Goal: Feedback & Contribution: Submit feedback/report problem

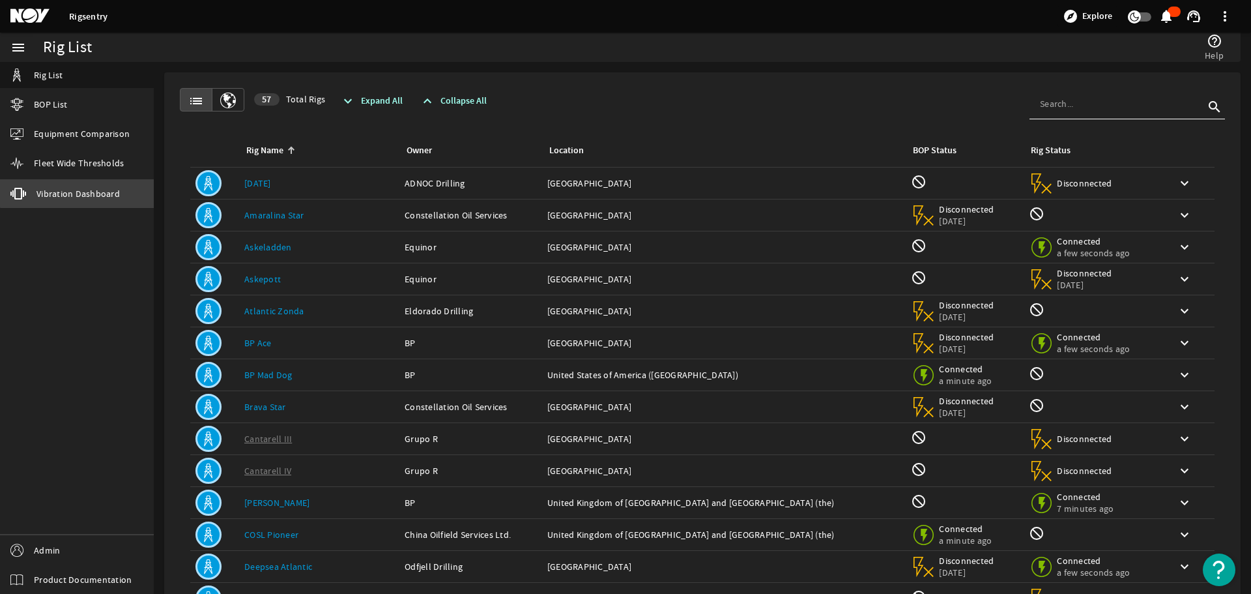
click at [92, 185] on link "vibration Vibration Dashboard" at bounding box center [77, 193] width 154 height 29
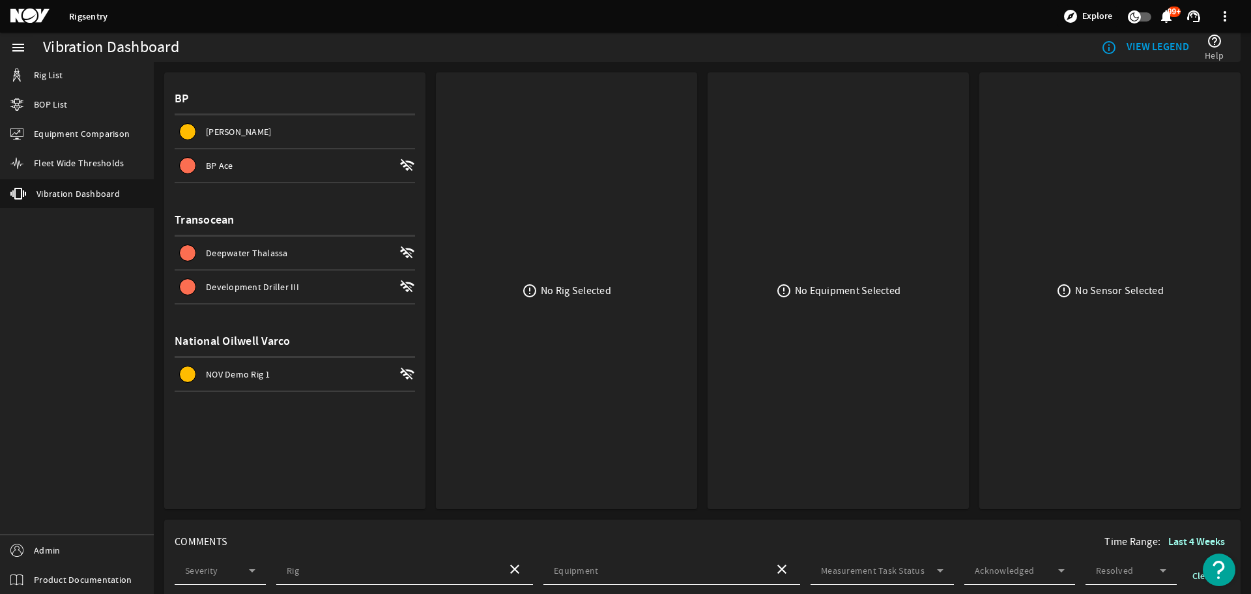
click at [257, 366] on div "NOV Demo Rig 1 wifi_off" at bounding box center [295, 374] width 241 height 33
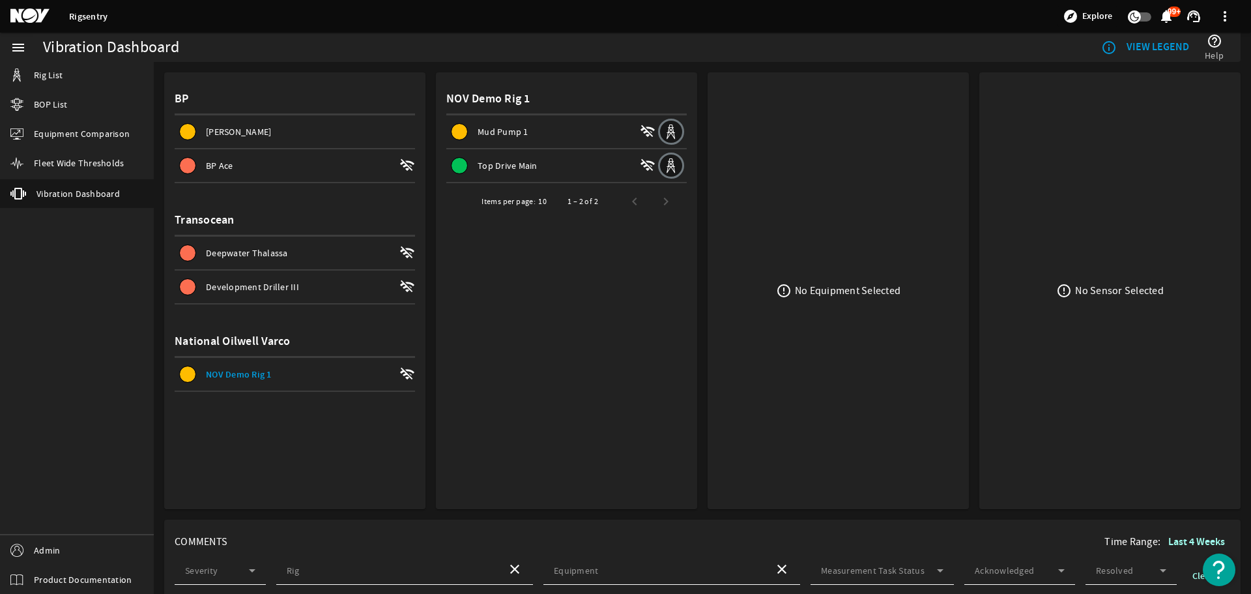
click at [537, 160] on div "Top Drive Main wifi_off" at bounding box center [550, 165] width 209 height 33
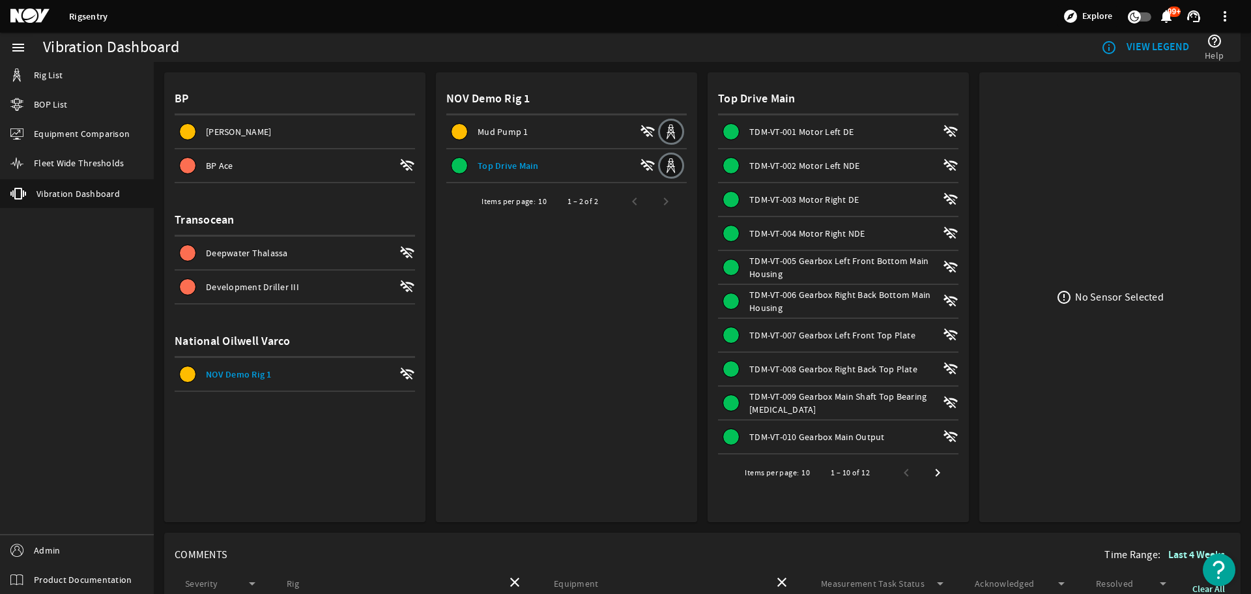
click at [783, 247] on div "TDM-VT-004 Motor Right NDE wifi_off" at bounding box center [838, 233] width 241 height 33
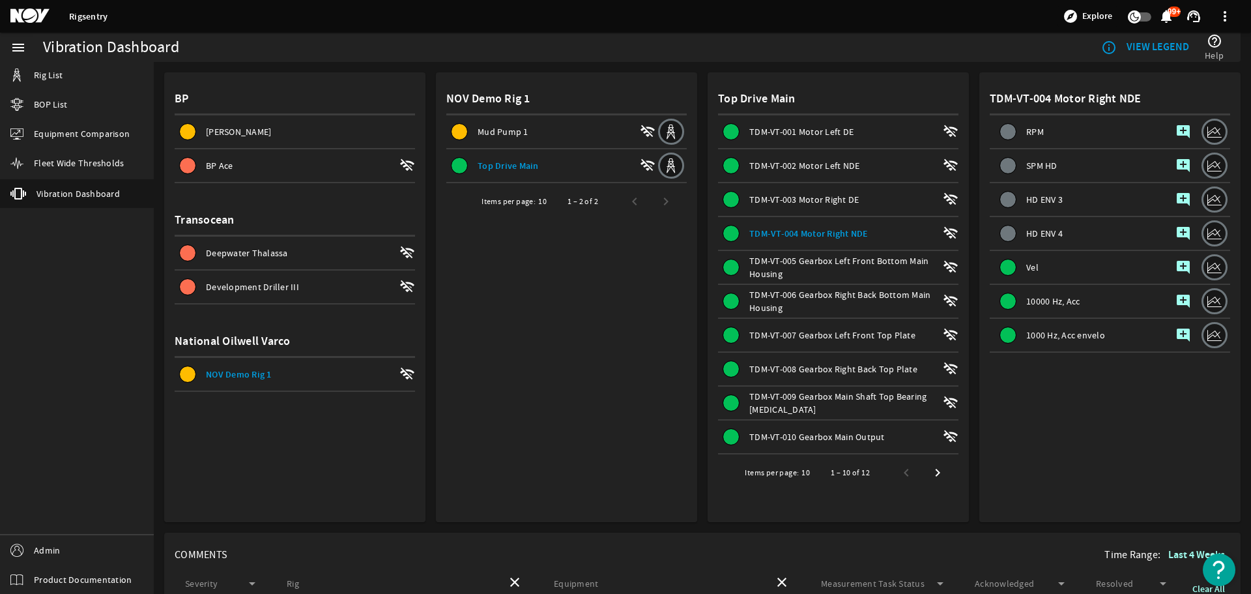
click at [1176, 260] on mat-icon "add_comment" at bounding box center [1184, 267] width 16 height 16
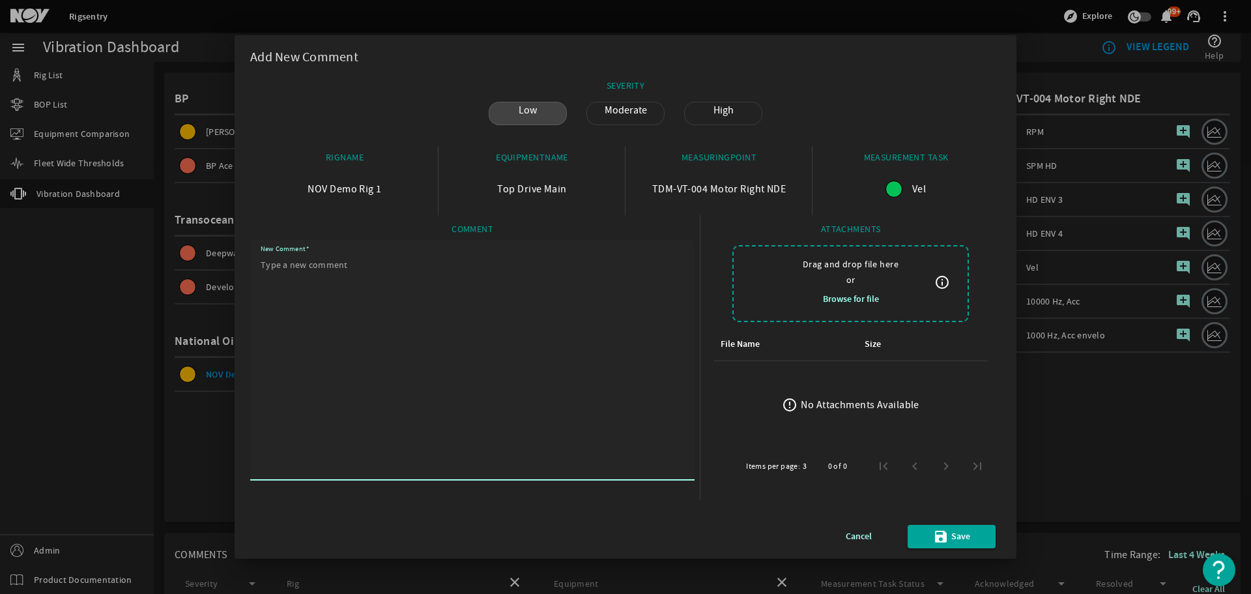
click at [567, 324] on textarea "New Comment" at bounding box center [473, 364] width 424 height 225
type textarea "New comment Smoke test"
click at [876, 304] on span "Browse for file" at bounding box center [851, 299] width 56 height 16
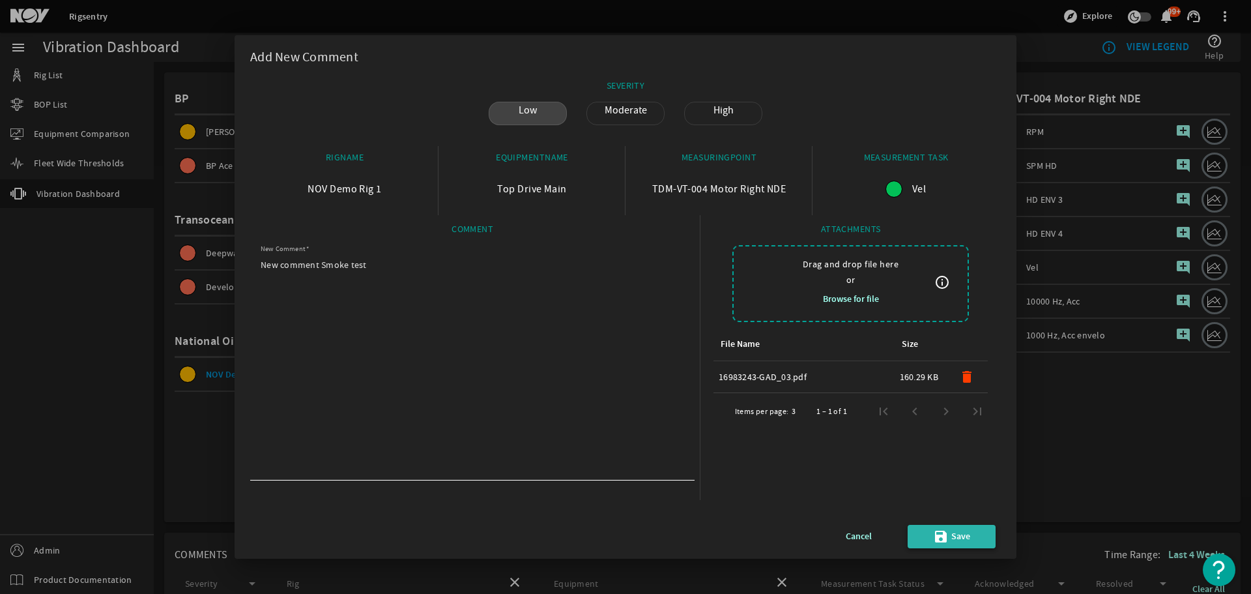
click at [960, 529] on span "Save" at bounding box center [961, 537] width 19 height 16
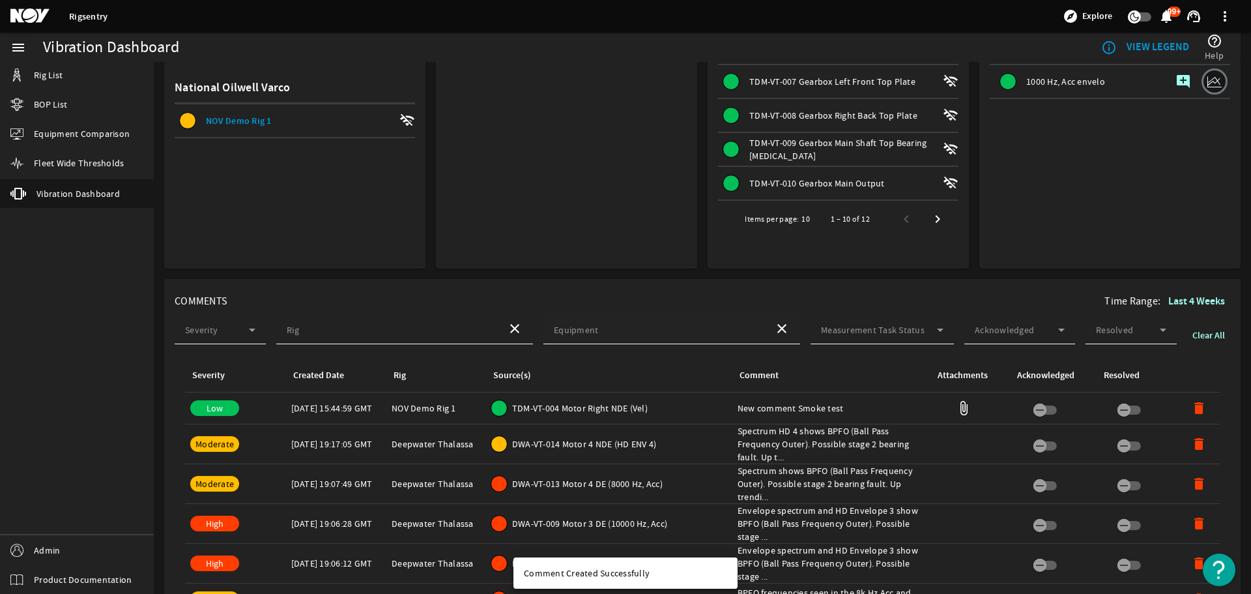
scroll to position [261, 0]
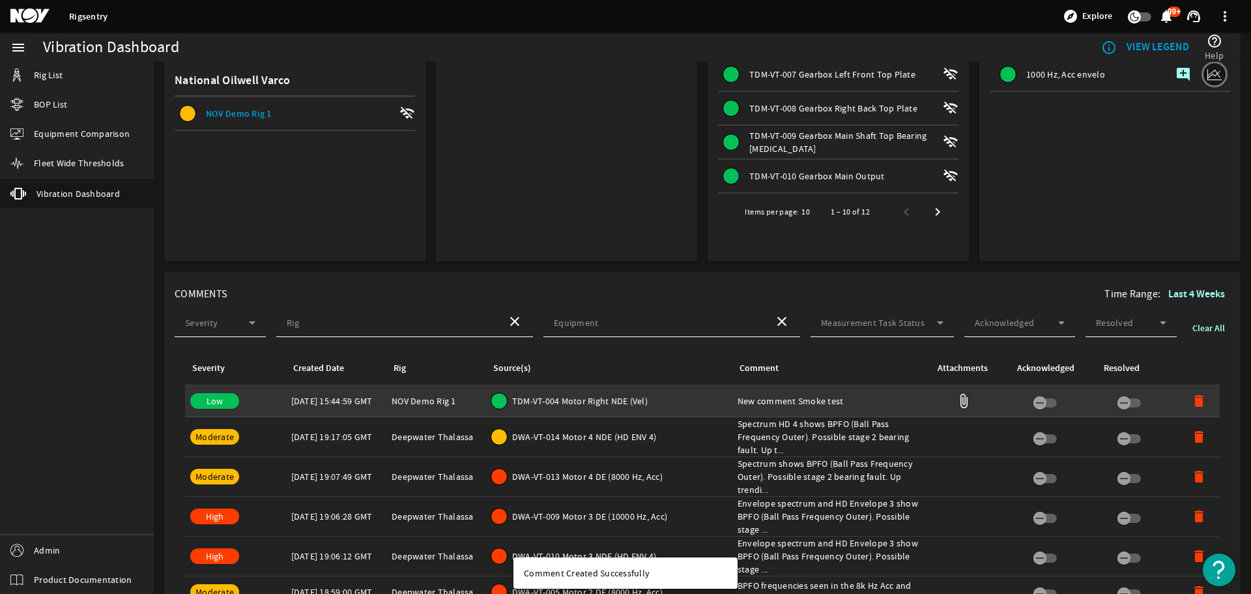
click at [570, 397] on span "TDM-VT-004 Motor Right NDE (Vel)" at bounding box center [580, 400] width 136 height 13
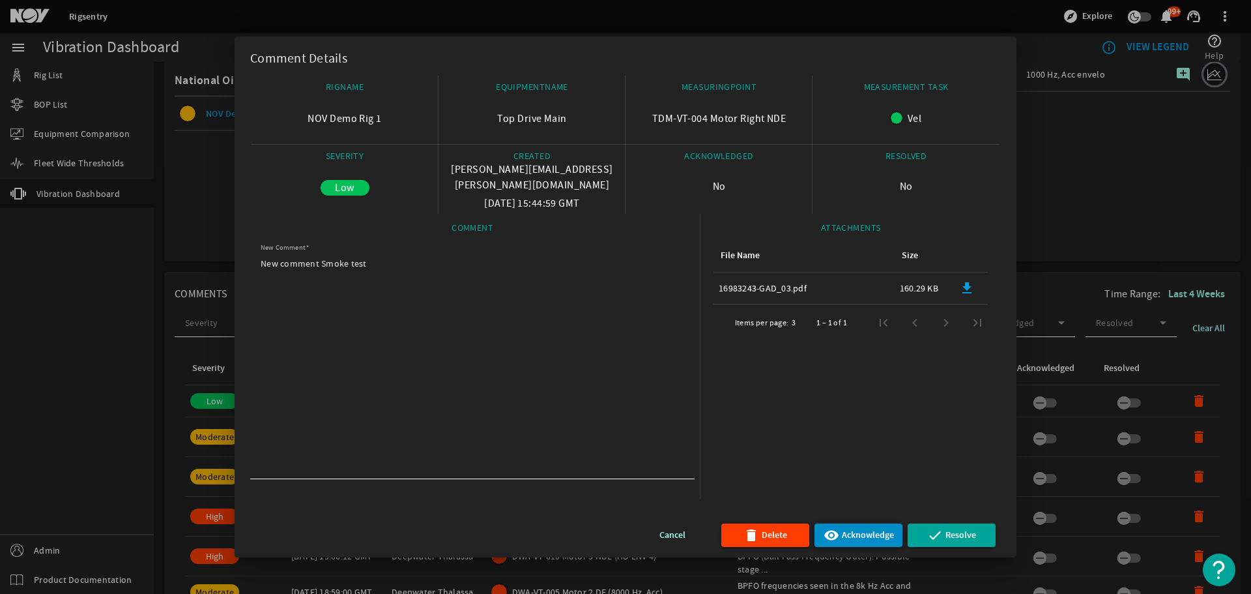
click at [877, 544] on span "button" at bounding box center [859, 534] width 88 height 31
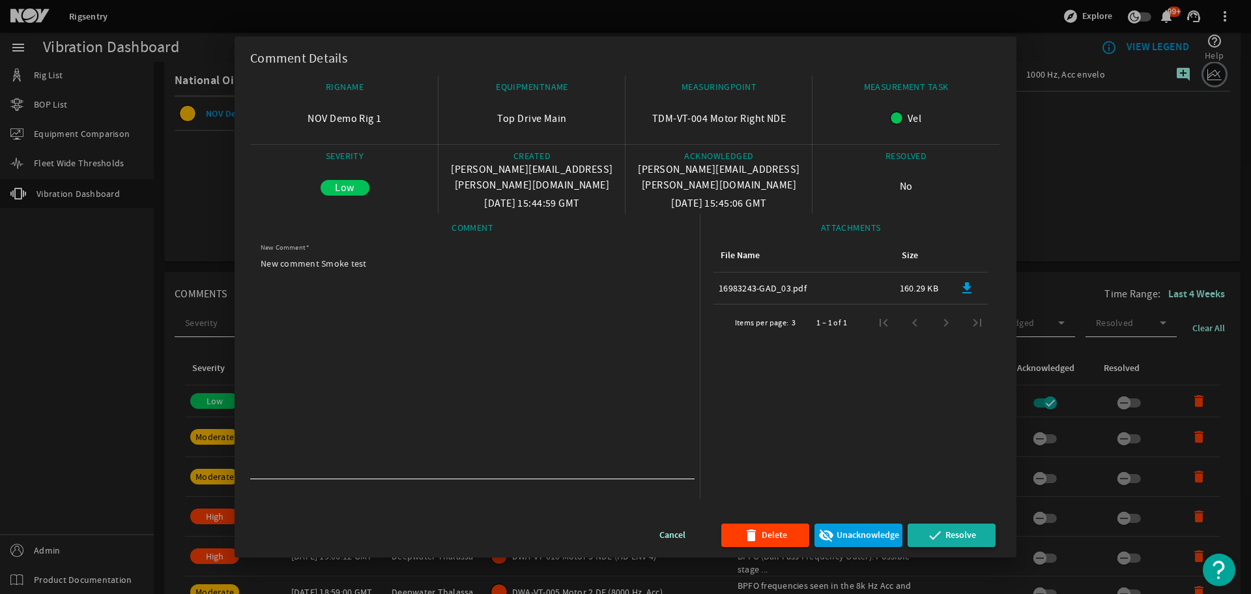
click at [969, 539] on span "Resolve" at bounding box center [961, 535] width 31 height 16
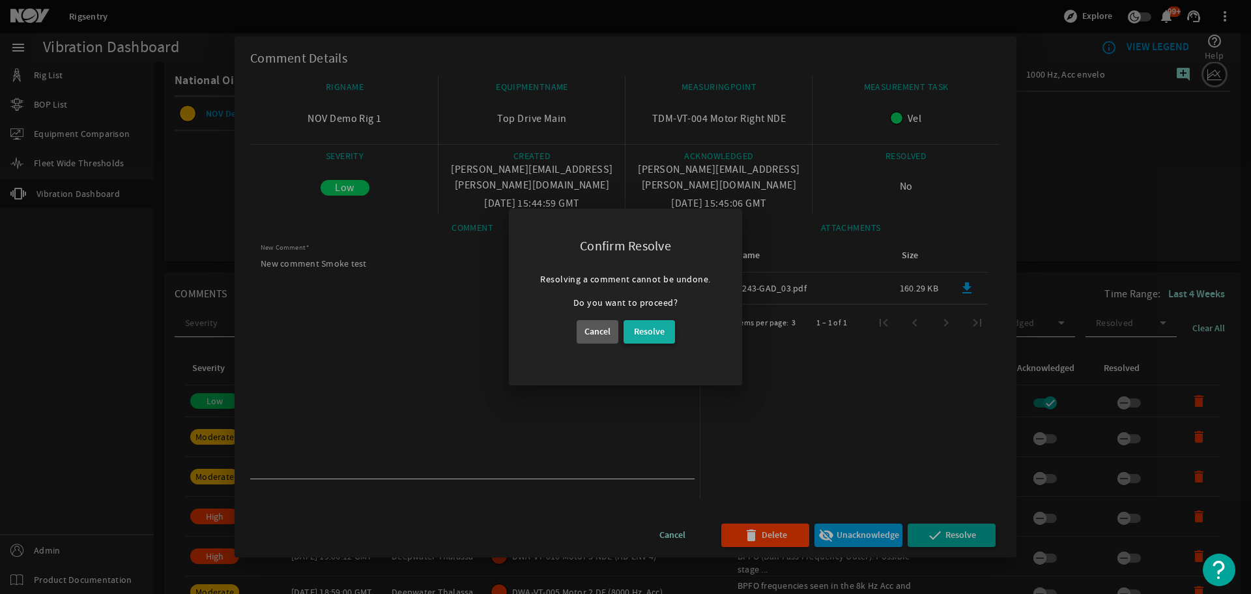
click at [656, 329] on span "Resolve" at bounding box center [649, 332] width 31 height 16
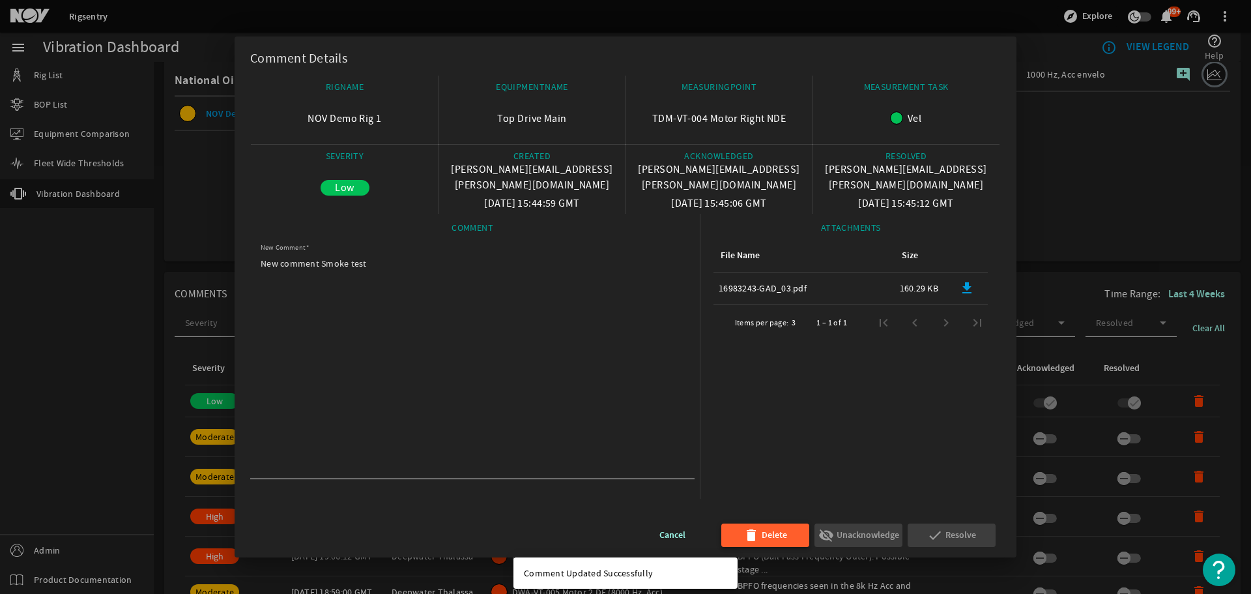
click at [767, 530] on span "Delete" at bounding box center [774, 535] width 25 height 16
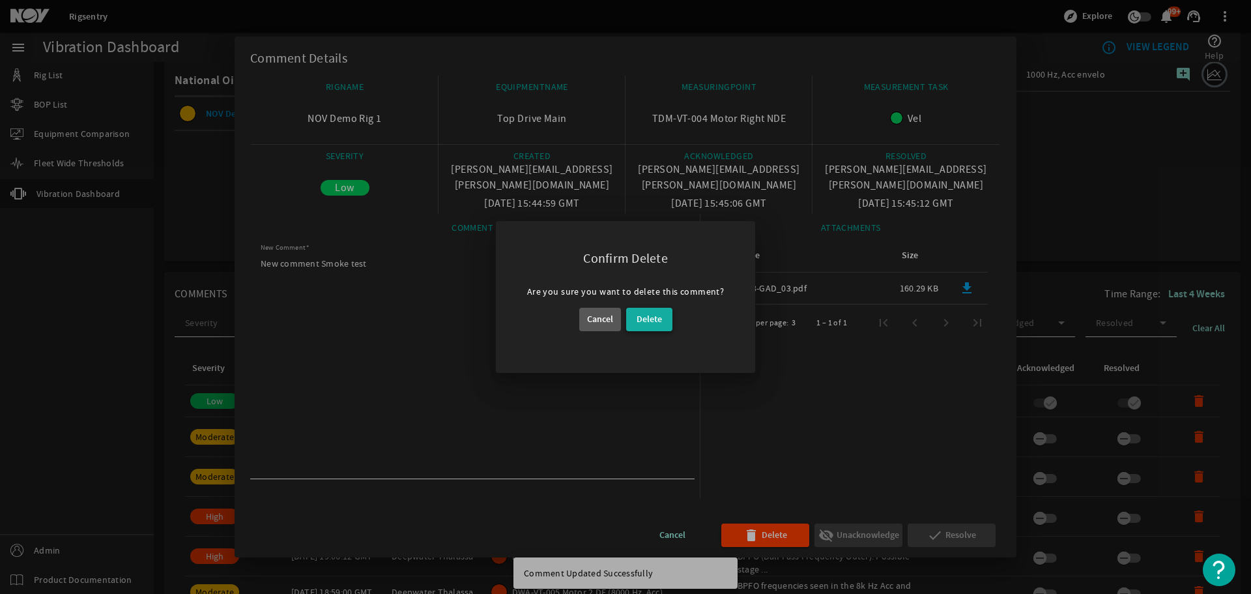
click at [656, 317] on span "Delete" at bounding box center [649, 320] width 25 height 16
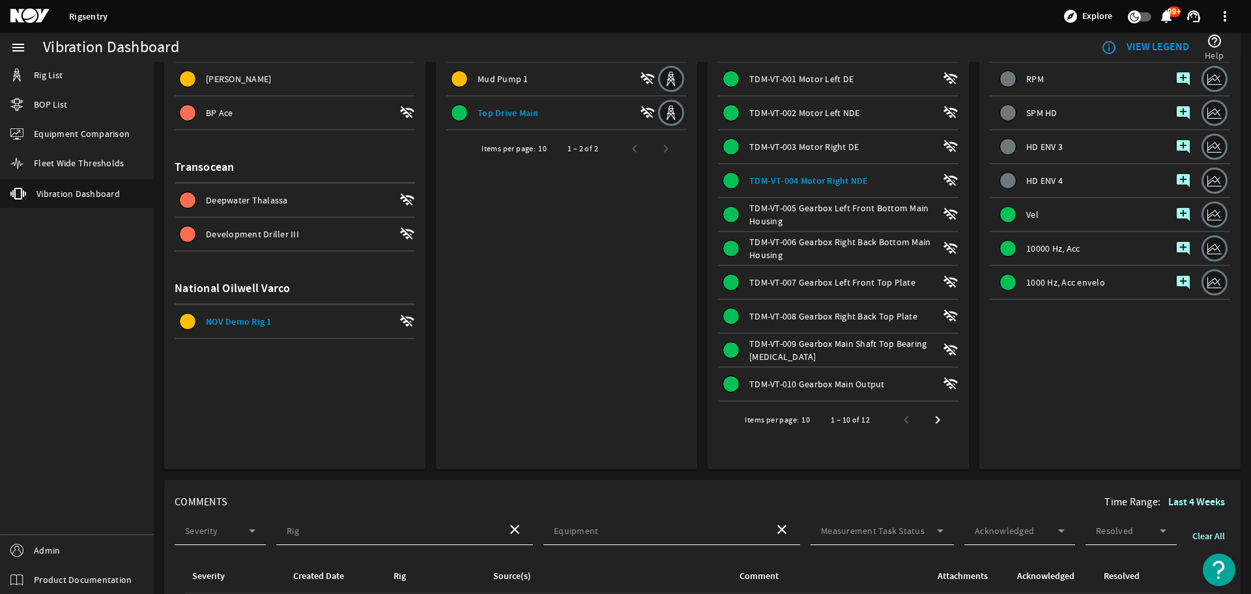
scroll to position [0, 0]
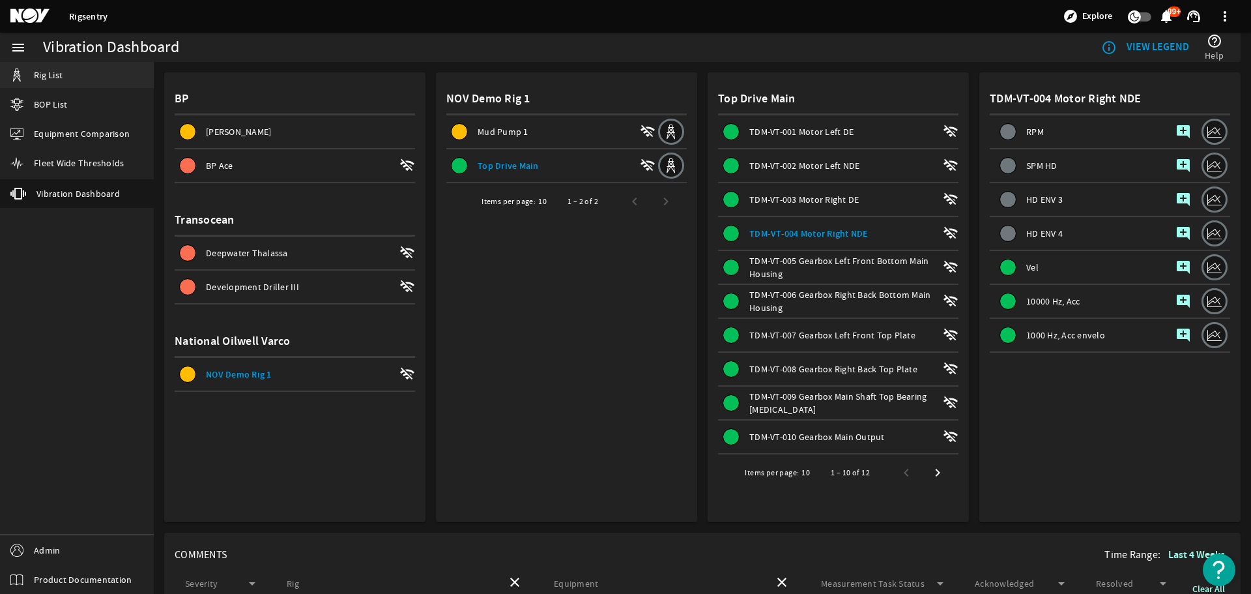
click at [43, 78] on span "Rig List" at bounding box center [48, 74] width 29 height 13
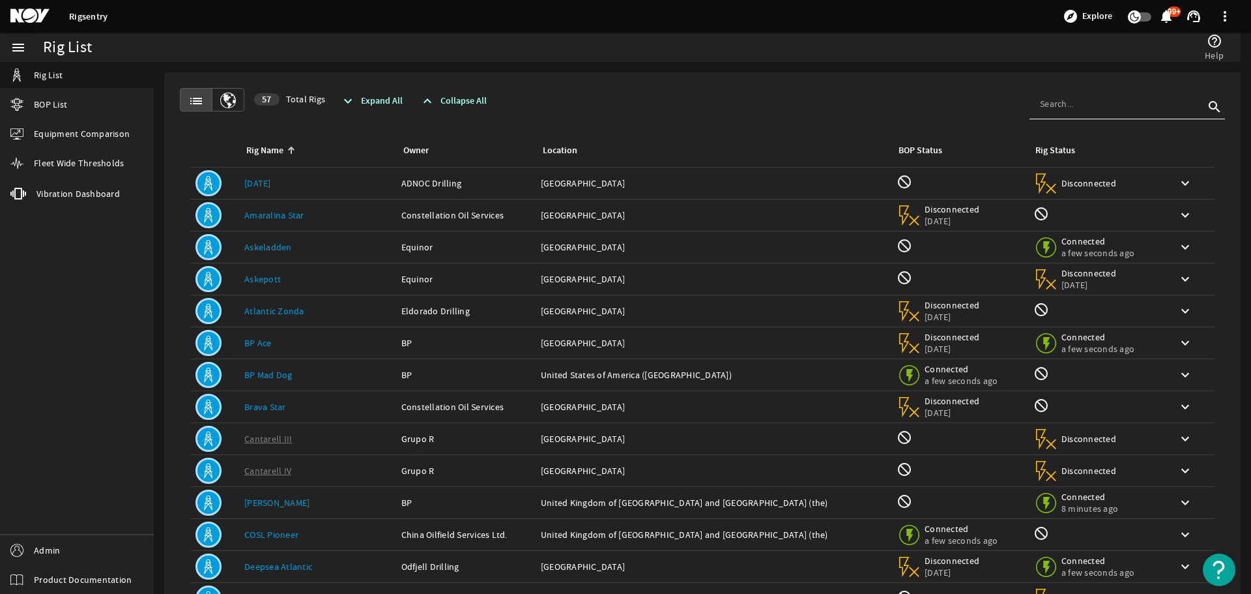
click at [1085, 96] on div at bounding box center [1122, 103] width 164 height 31
click at [1066, 99] on input at bounding box center [1122, 103] width 164 height 13
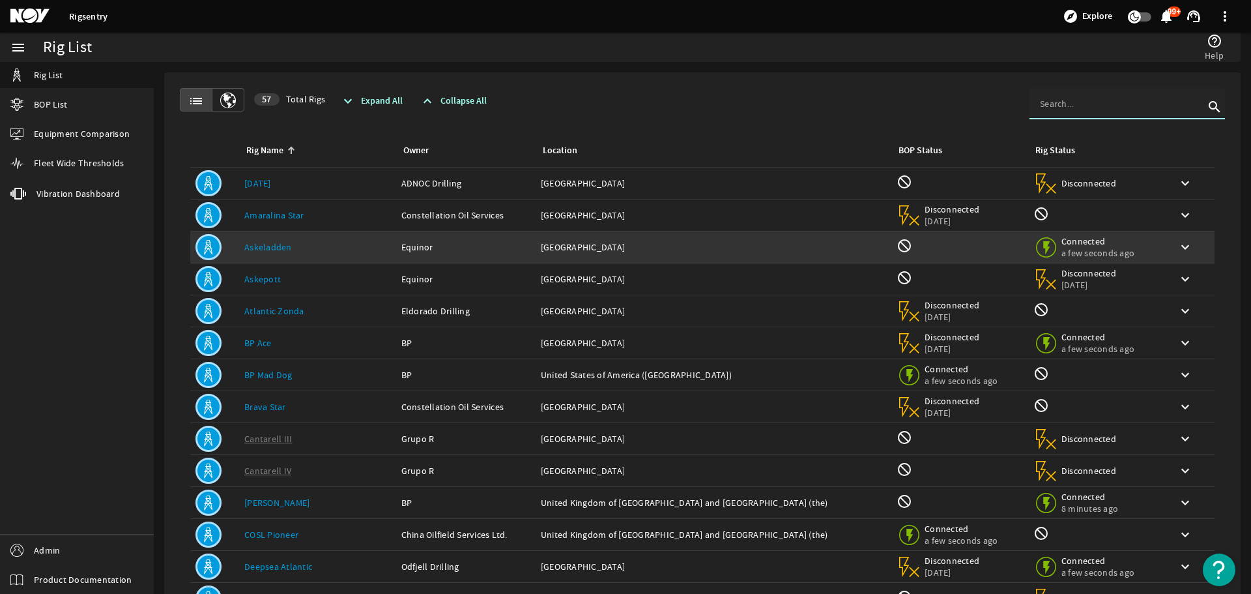
click at [330, 255] on td "Rig Name: Askeladden" at bounding box center [317, 247] width 157 height 32
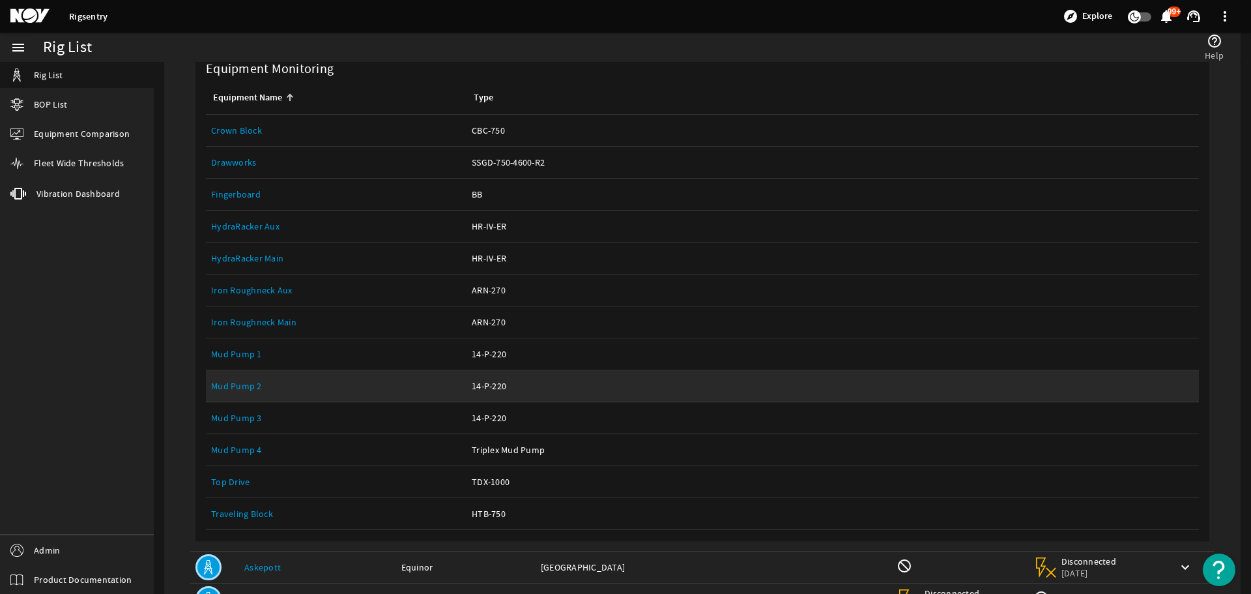
scroll to position [391, 0]
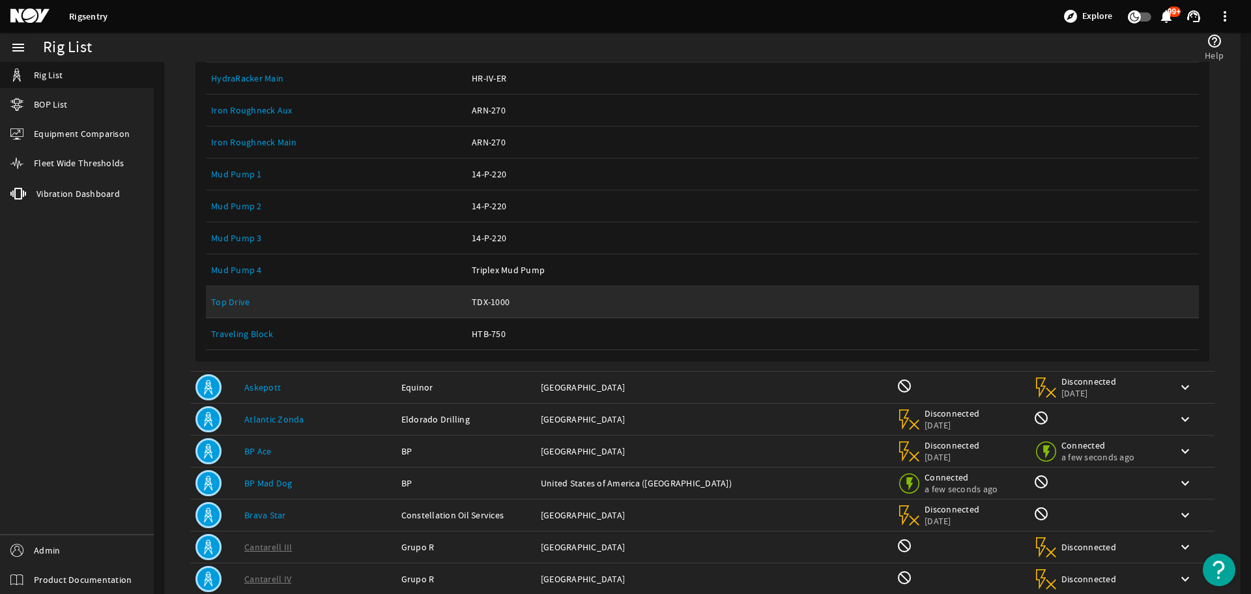
click at [217, 293] on link "Equipment Name: Top Drive" at bounding box center [336, 301] width 250 height 31
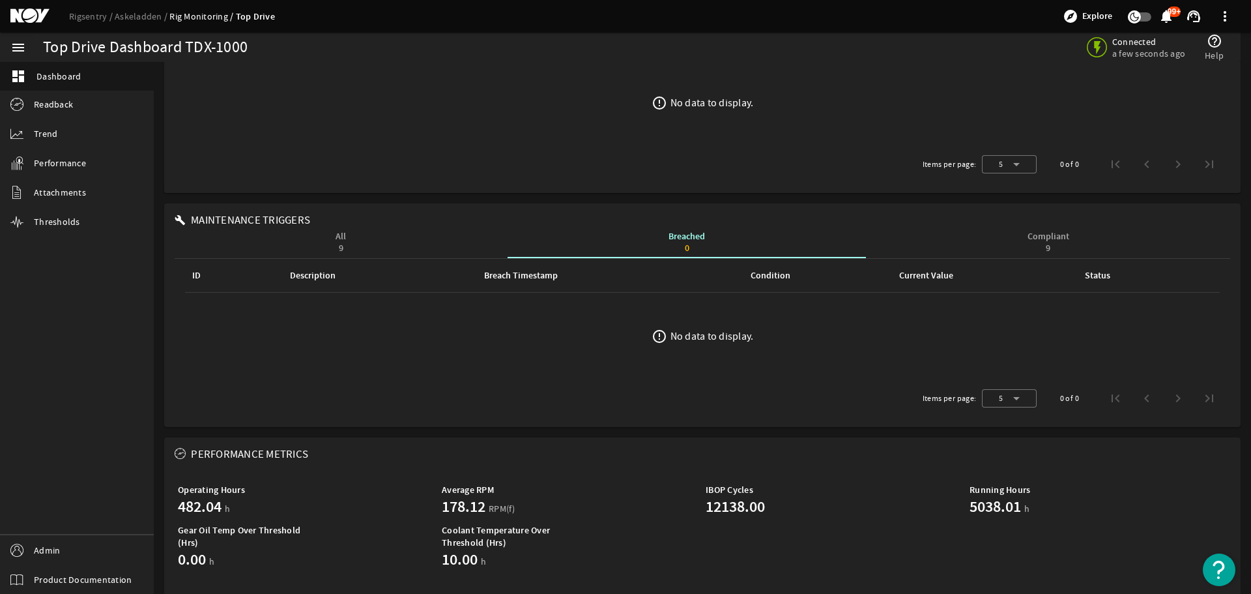
scroll to position [241, 0]
